Goal: Task Accomplishment & Management: Manage account settings

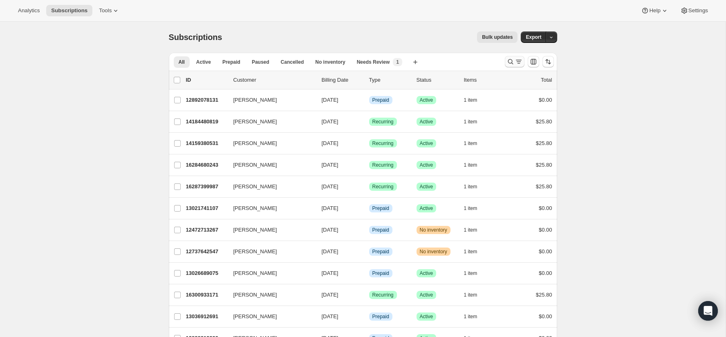
click at [512, 62] on icon "Search and filter results" at bounding box center [511, 62] width 8 height 8
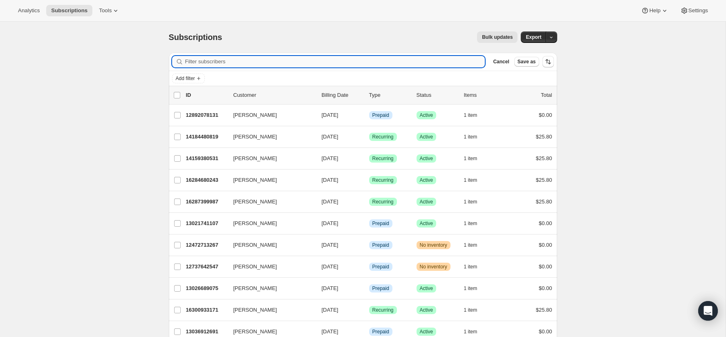
click at [394, 62] on input "Filter subscribers" at bounding box center [335, 61] width 300 height 11
paste input "[PERSON_NAME]"
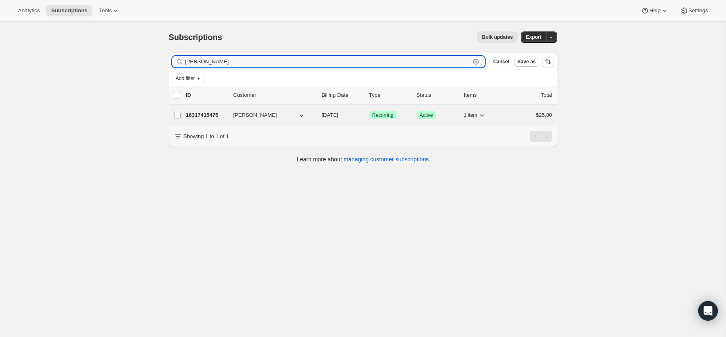
type input "[PERSON_NAME]"
click at [197, 111] on p "16317415475" at bounding box center [206, 115] width 41 height 8
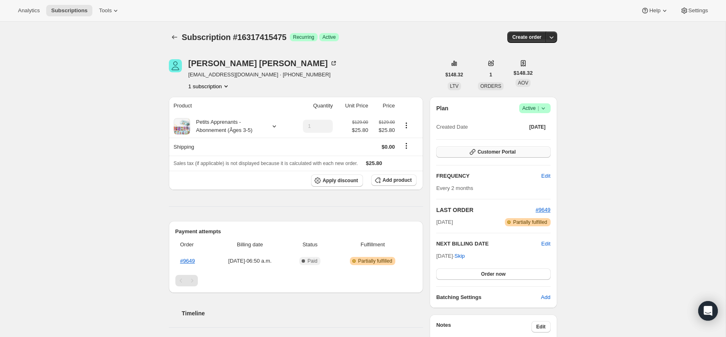
click at [476, 154] on icon "button" at bounding box center [473, 152] width 8 height 8
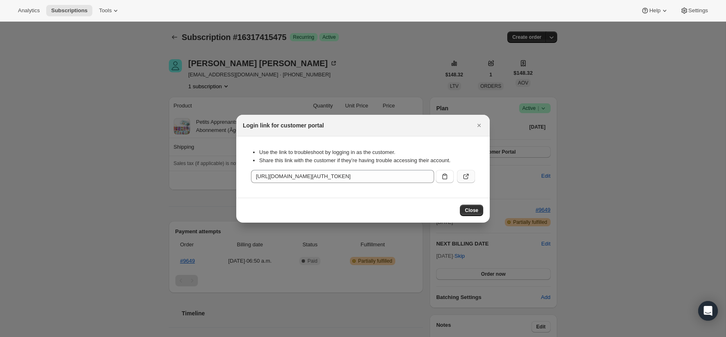
click at [466, 175] on icon ":rcc:" at bounding box center [466, 177] width 8 height 8
